Goal: Task Accomplishment & Management: Complete application form

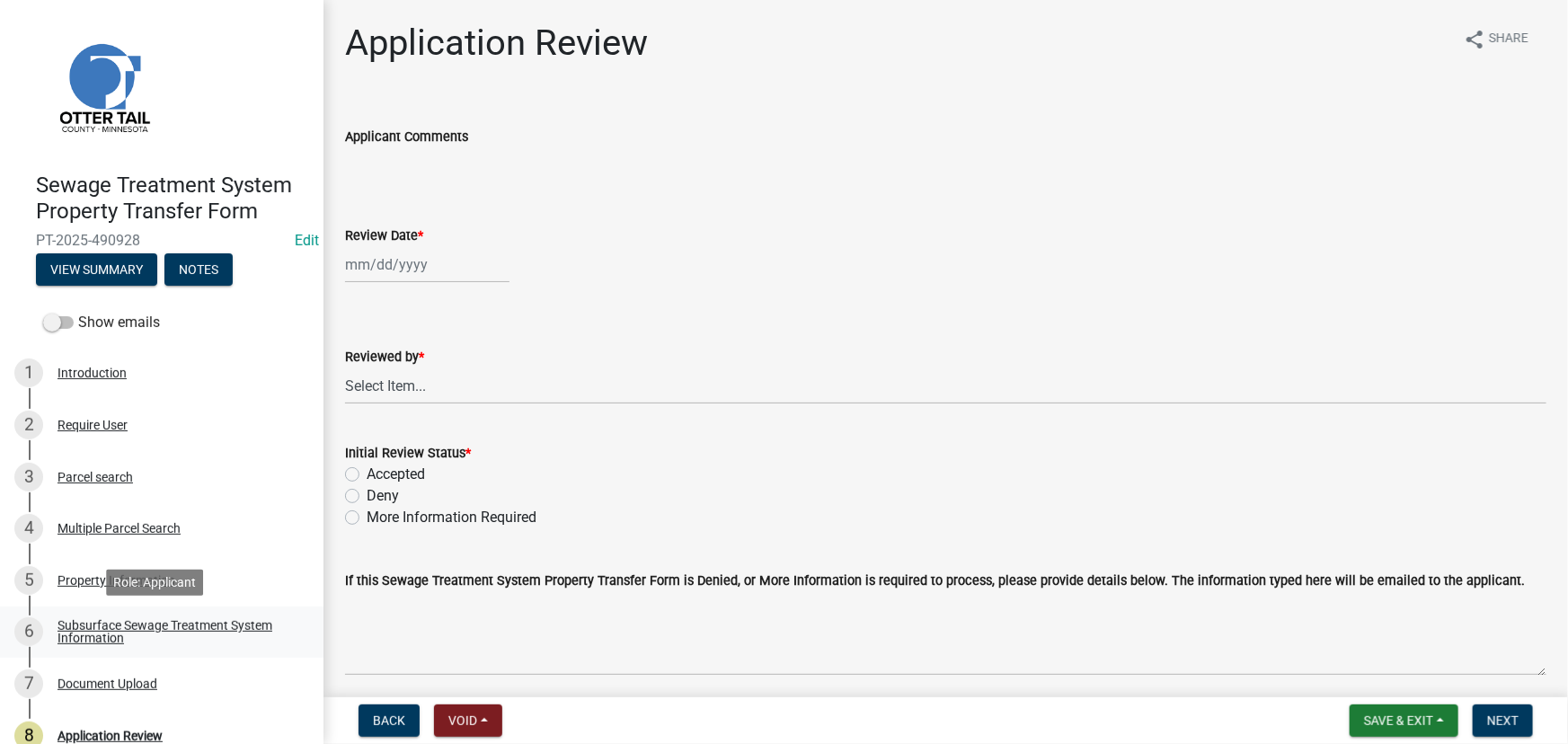
click at [166, 632] on div "Subsurface Sewage Treatment System Information" at bounding box center [177, 631] width 237 height 25
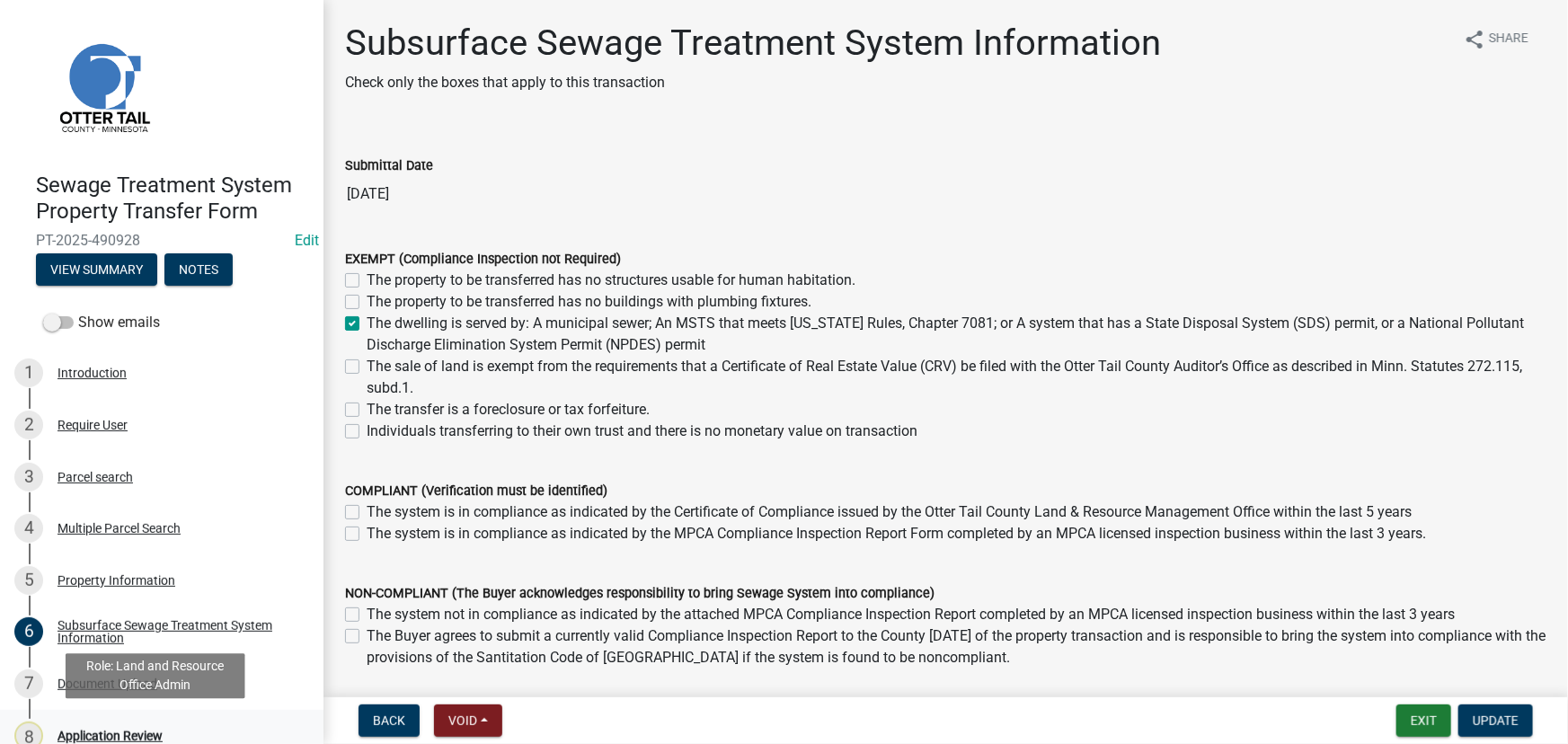
drag, startPoint x: 113, startPoint y: 727, endPoint x: 122, endPoint y: 710, distance: 19.2
click at [114, 729] on div "Application Review" at bounding box center [110, 735] width 105 height 13
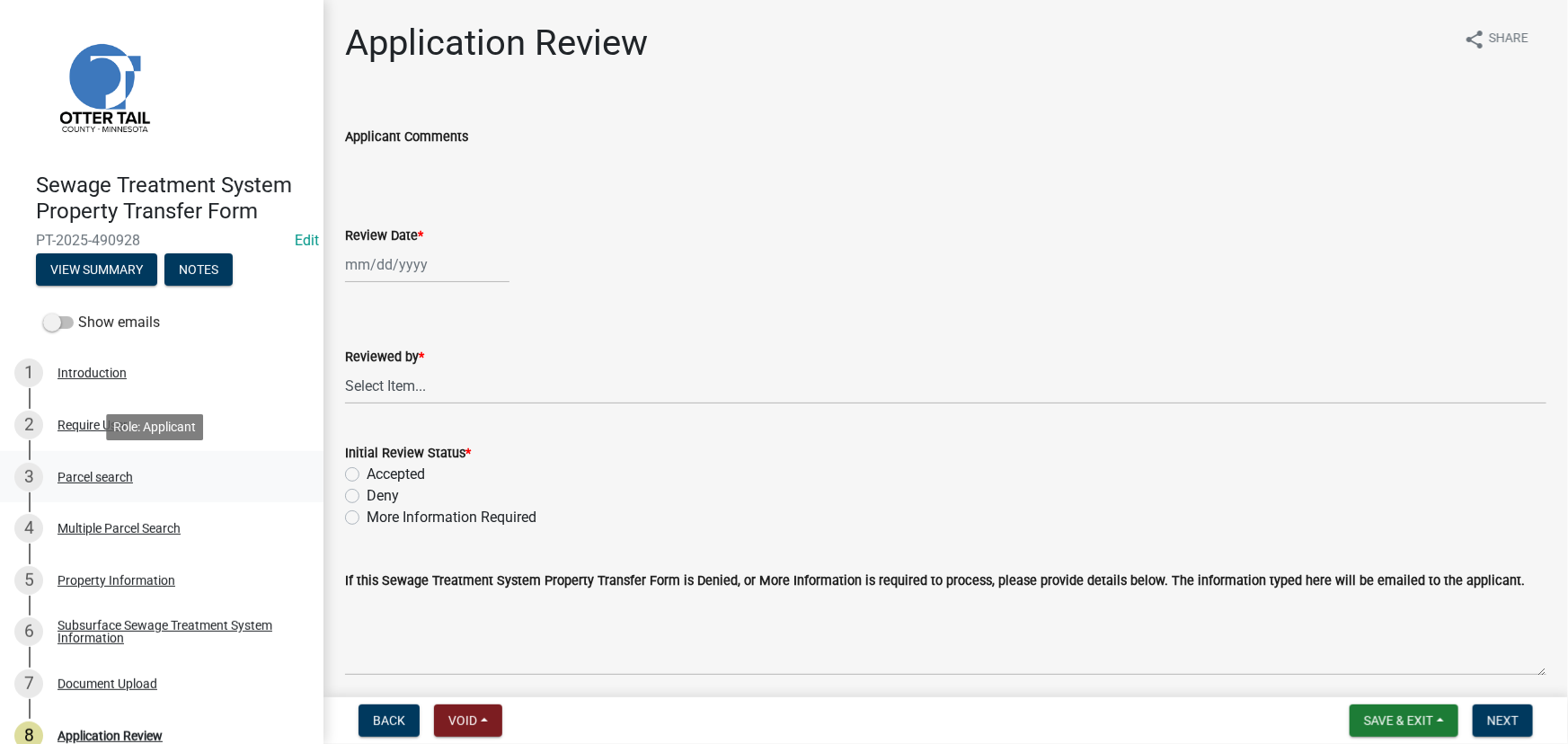
click at [95, 471] on div "Parcel search" at bounding box center [96, 477] width 76 height 13
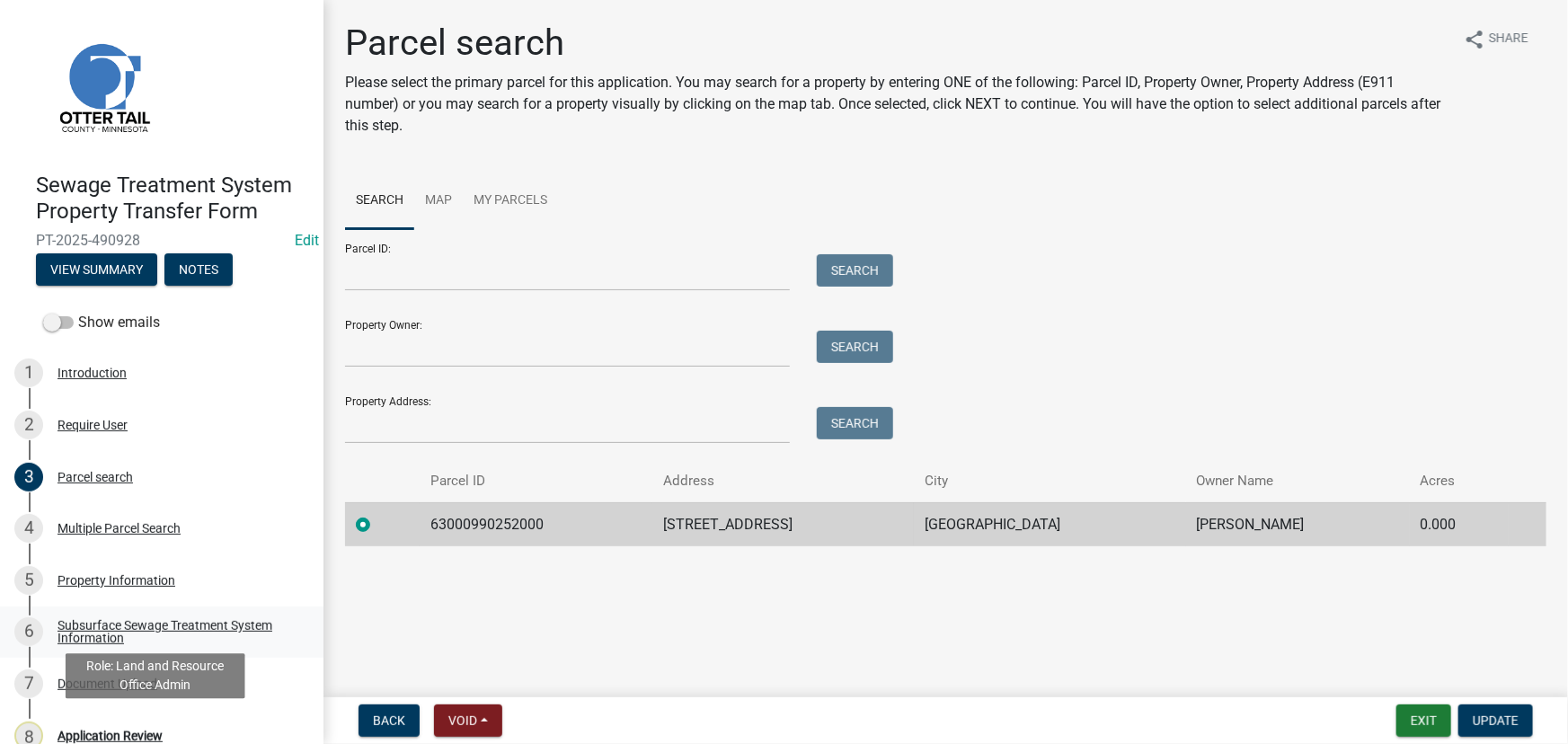
drag, startPoint x: 135, startPoint y: 736, endPoint x: 305, endPoint y: 617, distance: 207.5
click at [136, 735] on div "Application Review" at bounding box center [110, 735] width 105 height 13
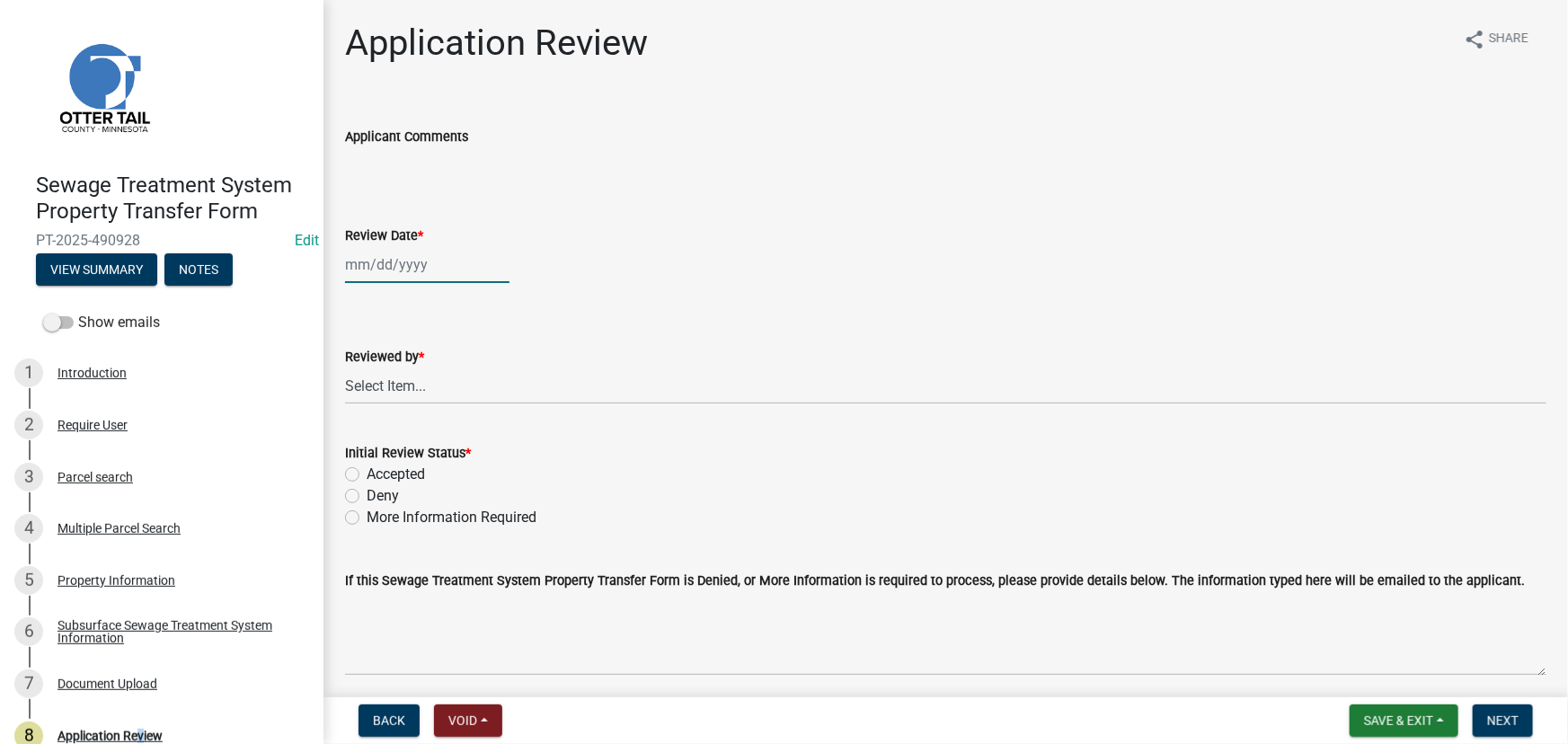
click at [402, 261] on div at bounding box center [427, 264] width 165 height 37
select select "10"
select select "2025"
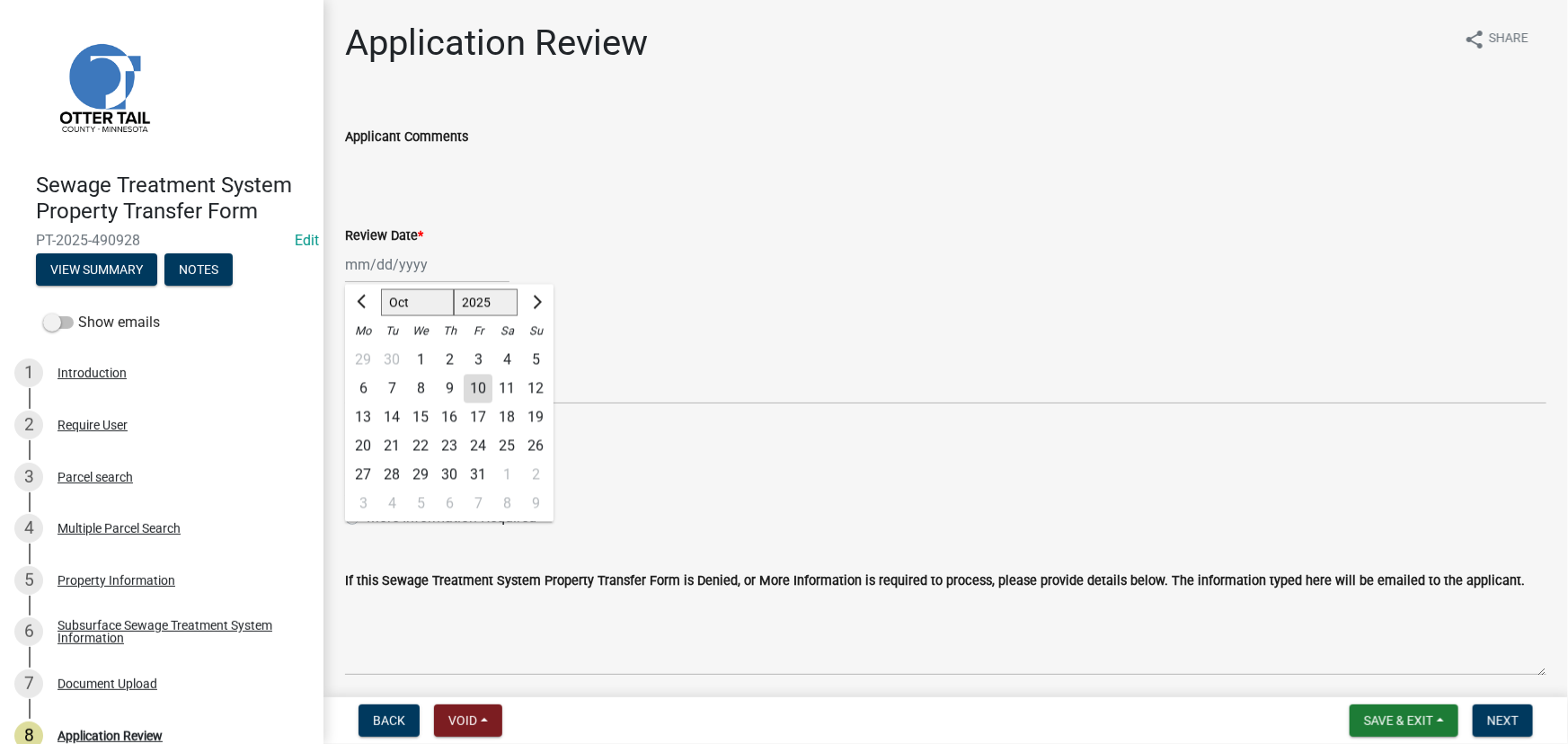
click at [470, 388] on div "10" at bounding box center [478, 389] width 29 height 29
type input "[DATE]"
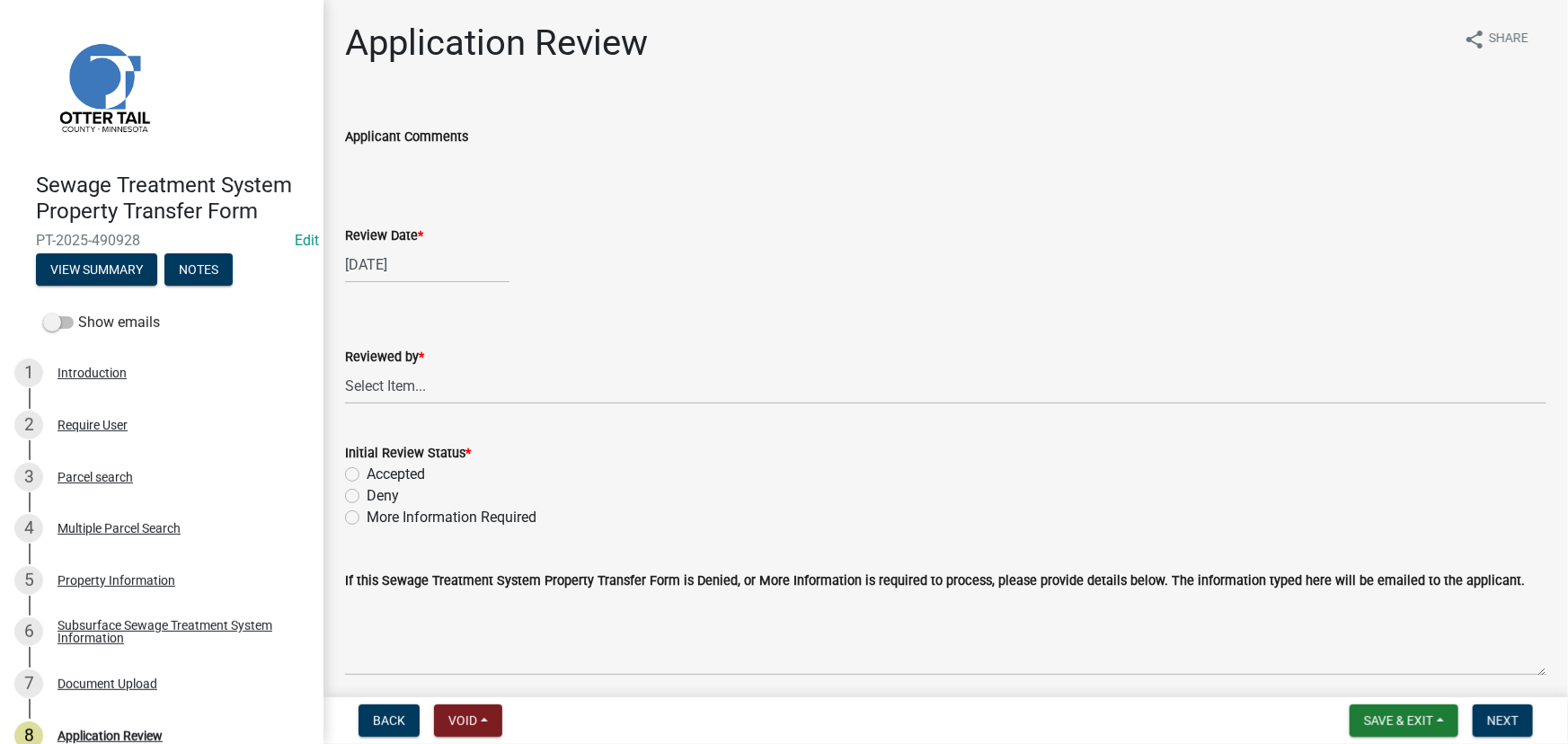
click at [448, 403] on wm-data-entity-input "Reviewed by * Select Item... Alexis Newark Amy Busko Andrea Perales Brittany To…" at bounding box center [946, 360] width 1201 height 122
drag, startPoint x: 438, startPoint y: 396, endPoint x: 439, endPoint y: 368, distance: 28.0
click at [438, 396] on select "Select Item... [PERSON_NAME] [PERSON_NAME] [PERSON_NAME] [PERSON_NAME] [PERSON_…" at bounding box center [946, 385] width 1201 height 37
click at [345, 367] on select "Select Item... [PERSON_NAME] [PERSON_NAME] [PERSON_NAME] [PERSON_NAME] [PERSON_…" at bounding box center [946, 385] width 1201 height 37
select select "190fd4c8-42ef-492b-a4a0-a0213555944c"
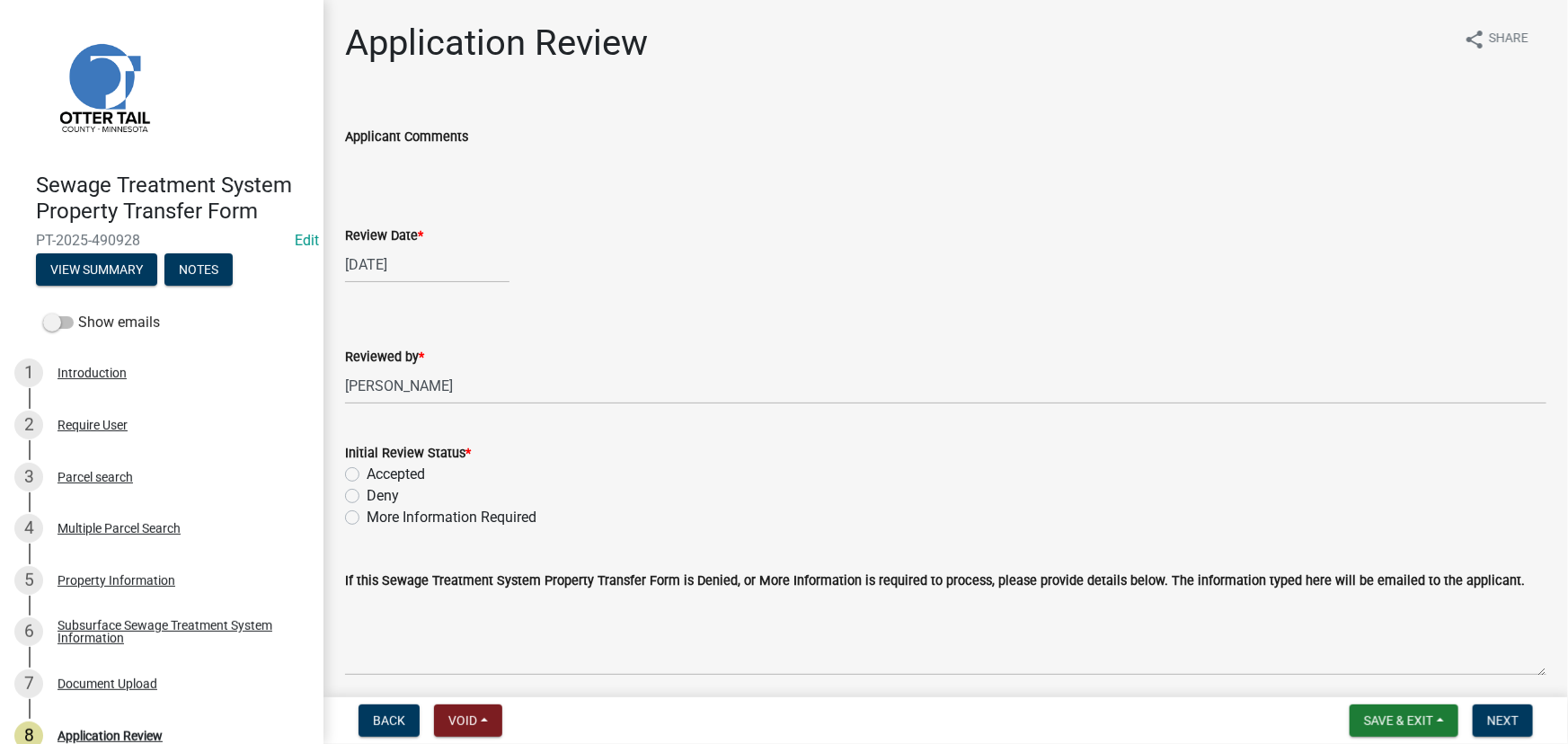
drag, startPoint x: 392, startPoint y: 473, endPoint x: 844, endPoint y: 582, distance: 465.0
click at [392, 471] on label "Accepted" at bounding box center [395, 475] width 59 height 22
click at [378, 471] on input "Accepted" at bounding box center [372, 470] width 12 height 12
radio input "true"
click at [1512, 715] on span "Next" at bounding box center [1502, 720] width 32 height 14
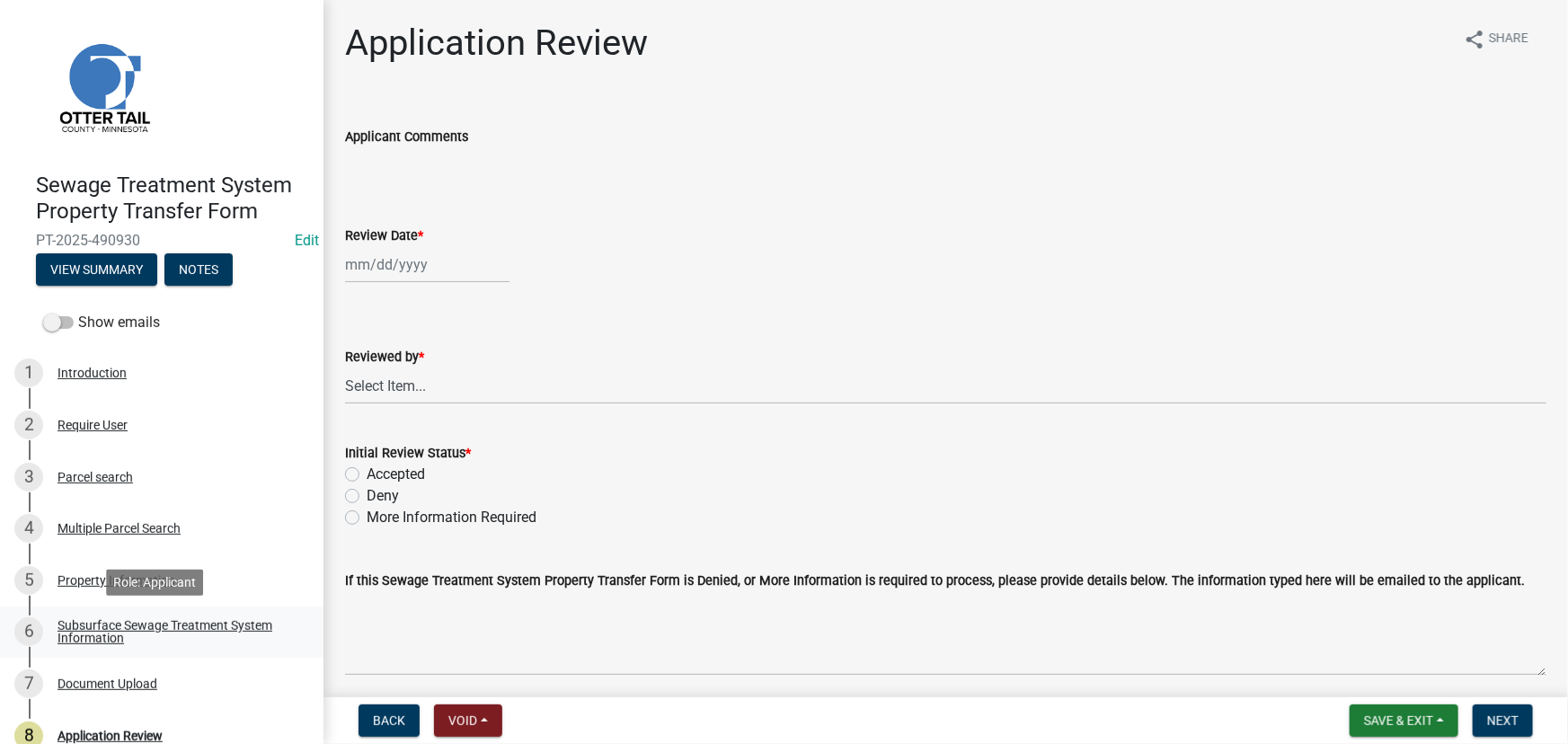
click at [238, 619] on div "Subsurface Sewage Treatment System Information" at bounding box center [177, 631] width 237 height 25
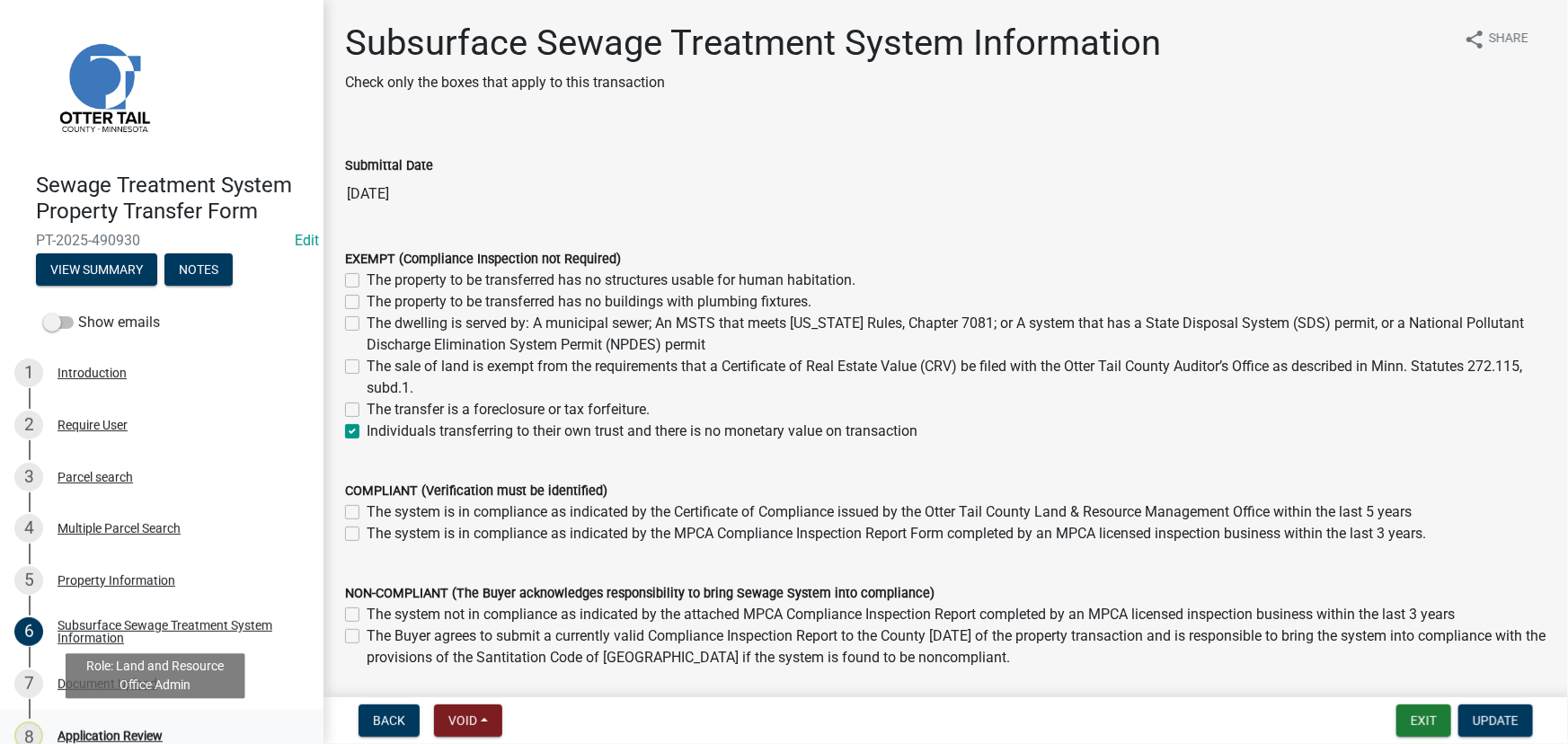
click at [140, 734] on div "Application Review" at bounding box center [110, 735] width 105 height 13
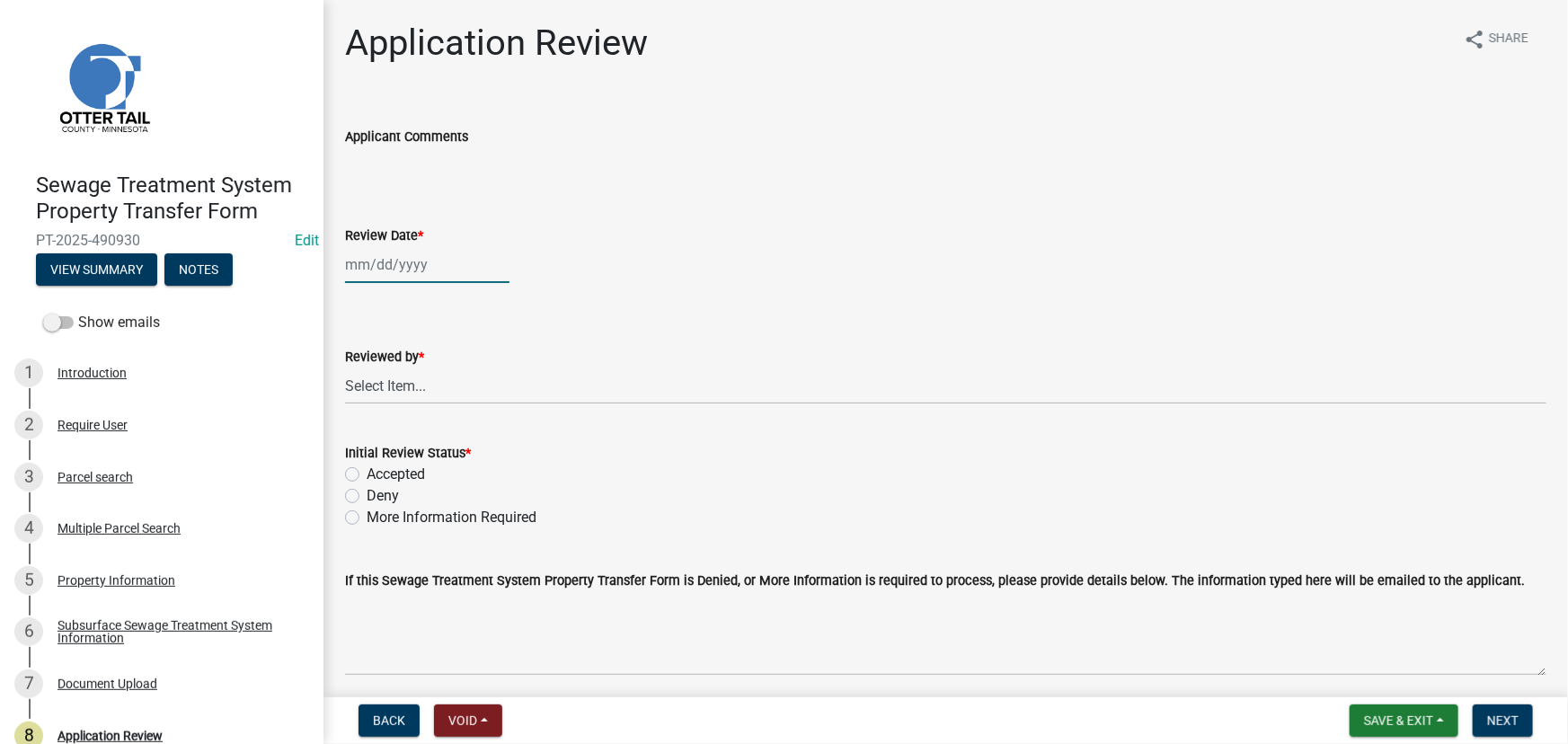
click at [394, 256] on div at bounding box center [427, 264] width 165 height 37
select select "10"
select select "2025"
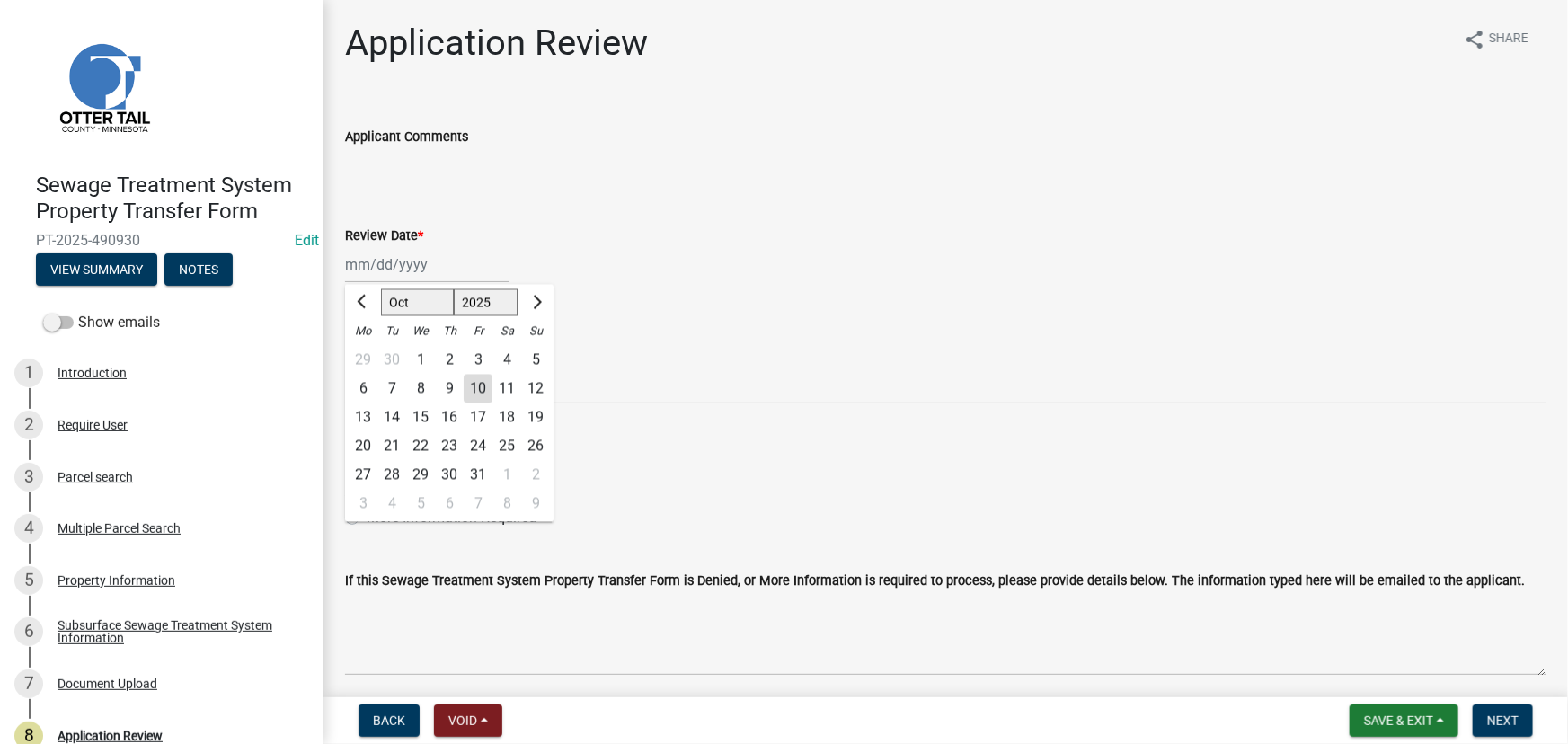
click at [477, 391] on div "10" at bounding box center [478, 389] width 29 height 29
type input "[DATE]"
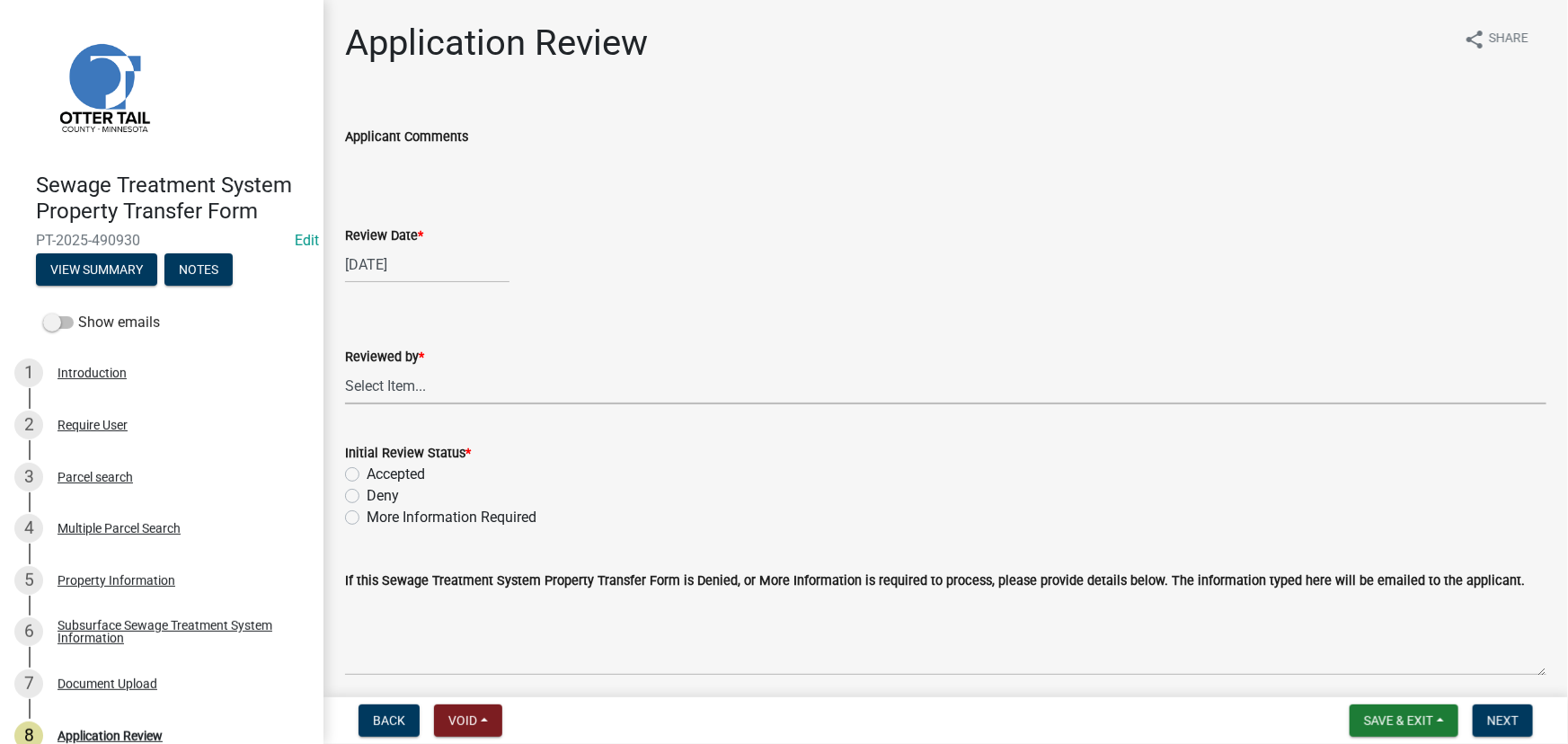
click at [420, 392] on select "Select Item... [PERSON_NAME] [PERSON_NAME] [PERSON_NAME] [PERSON_NAME] [PERSON_…" at bounding box center [946, 385] width 1201 height 37
click at [345, 367] on select "Select Item... [PERSON_NAME] [PERSON_NAME] [PERSON_NAME] [PERSON_NAME] [PERSON_…" at bounding box center [946, 385] width 1201 height 37
select select "190fd4c8-42ef-492b-a4a0-a0213555944c"
click at [404, 478] on label "Accepted" at bounding box center [395, 475] width 59 height 22
click at [378, 475] on input "Accepted" at bounding box center [372, 470] width 12 height 12
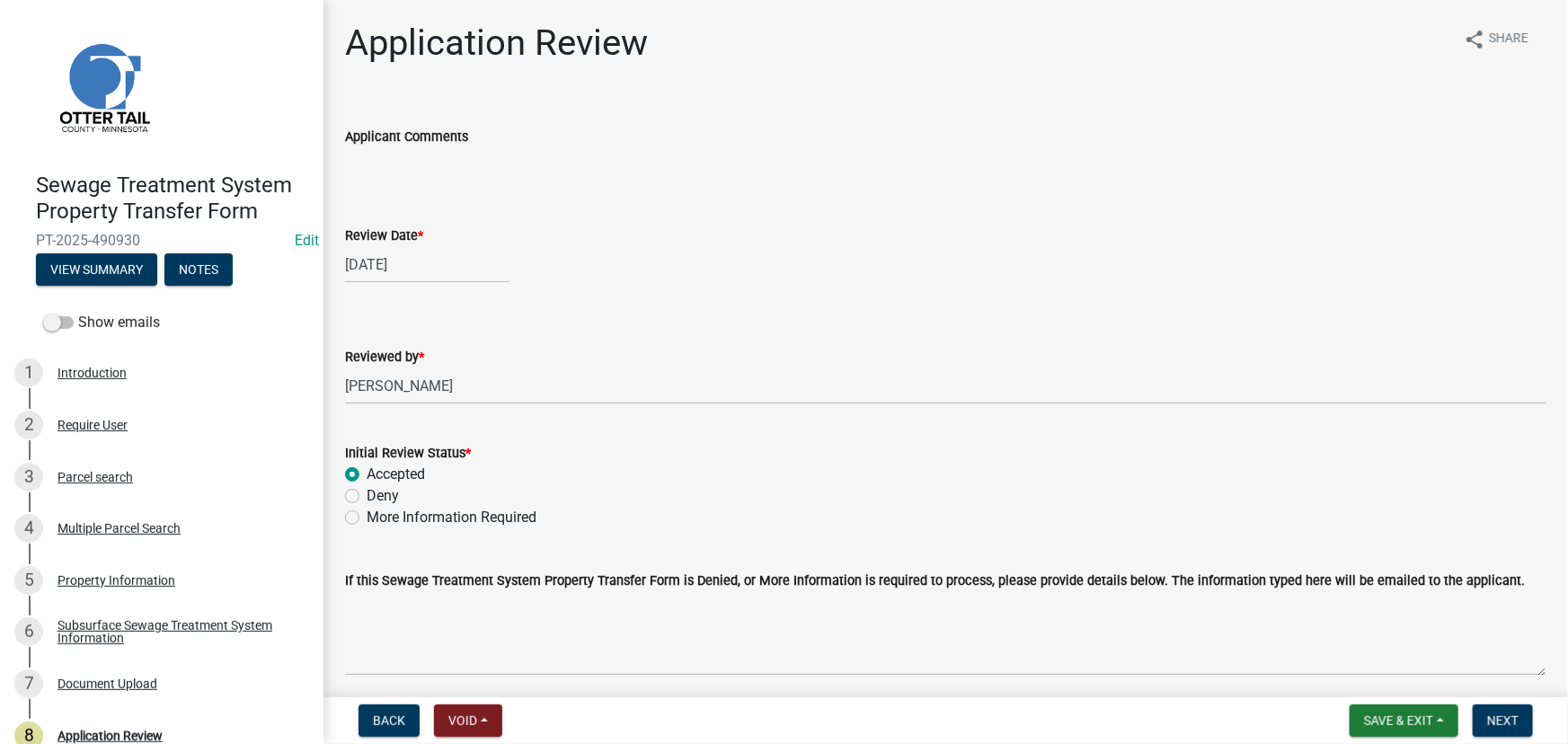
radio input "true"
click at [1483, 720] on button "Next" at bounding box center [1502, 720] width 60 height 32
